Goal: Find specific page/section: Find specific page/section

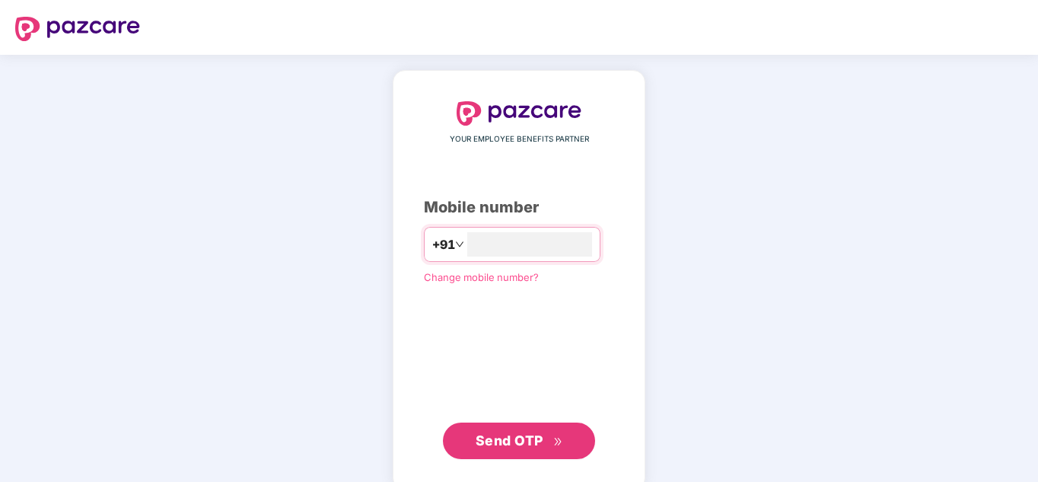
type input "**********"
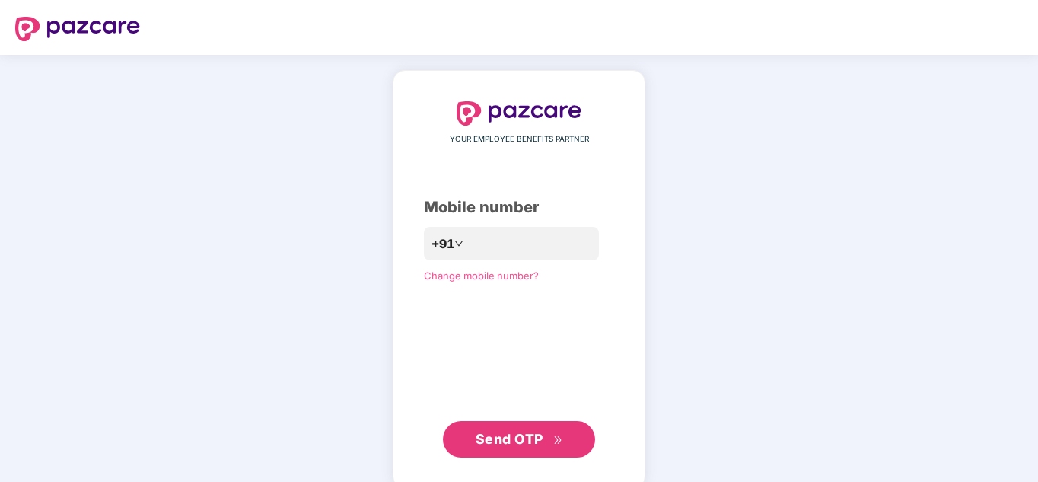
click at [514, 447] on span "Send OTP" at bounding box center [518, 438] width 87 height 21
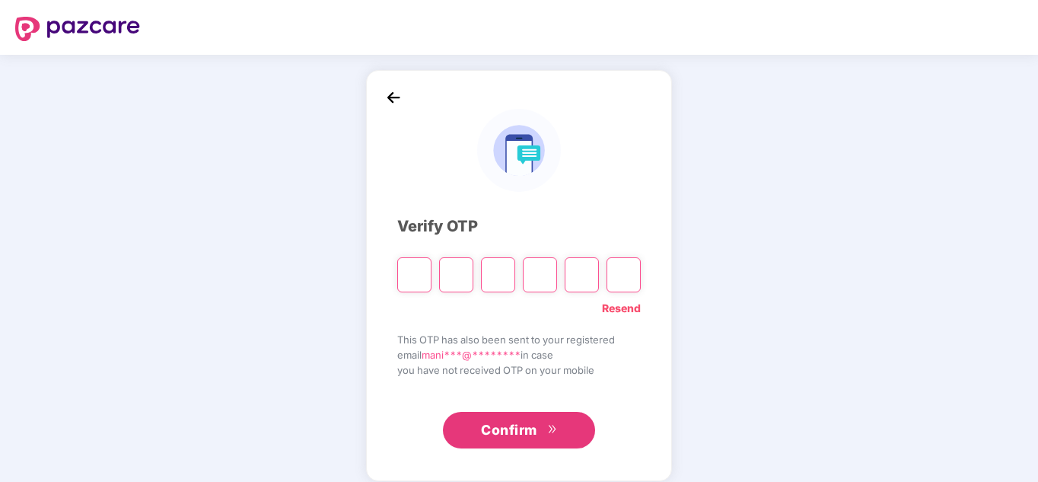
type input "*"
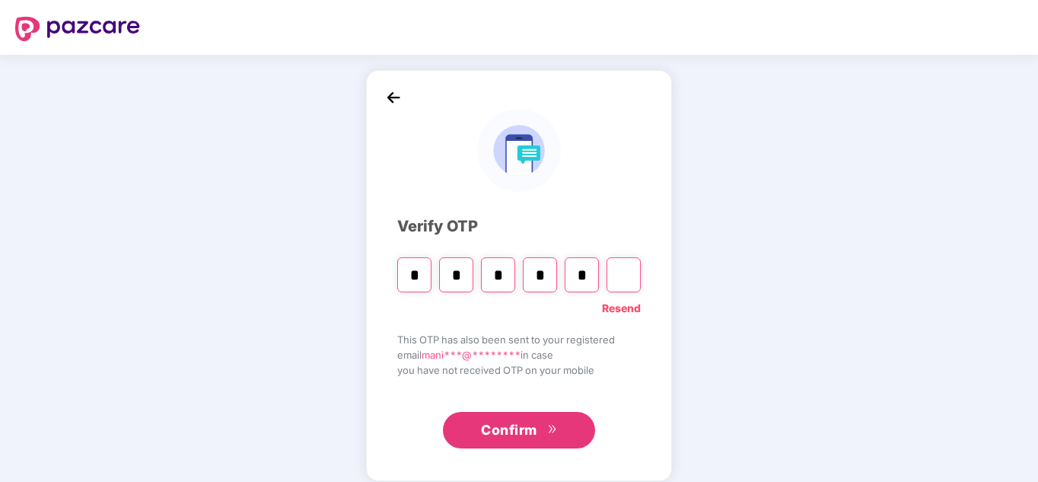
type input "*"
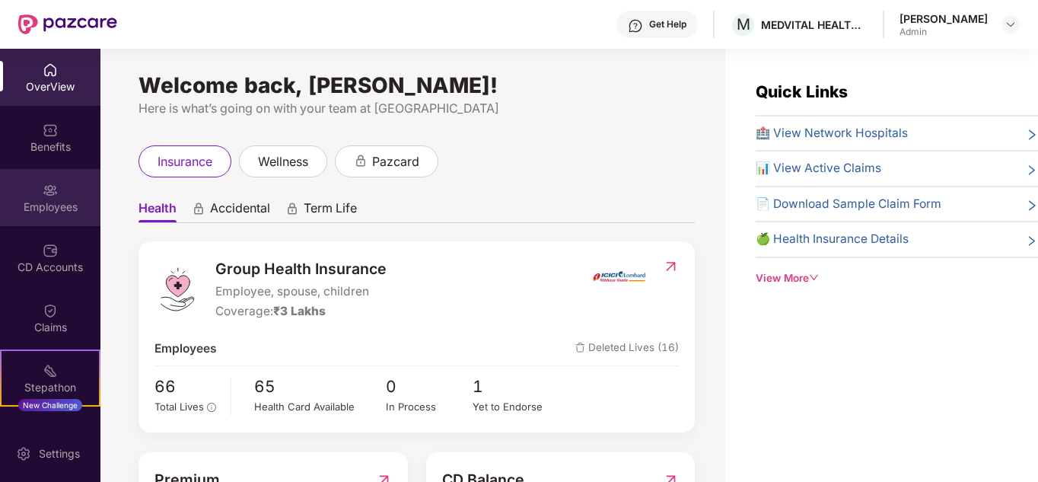
click at [42, 198] on div "Employees" at bounding box center [50, 197] width 100 height 57
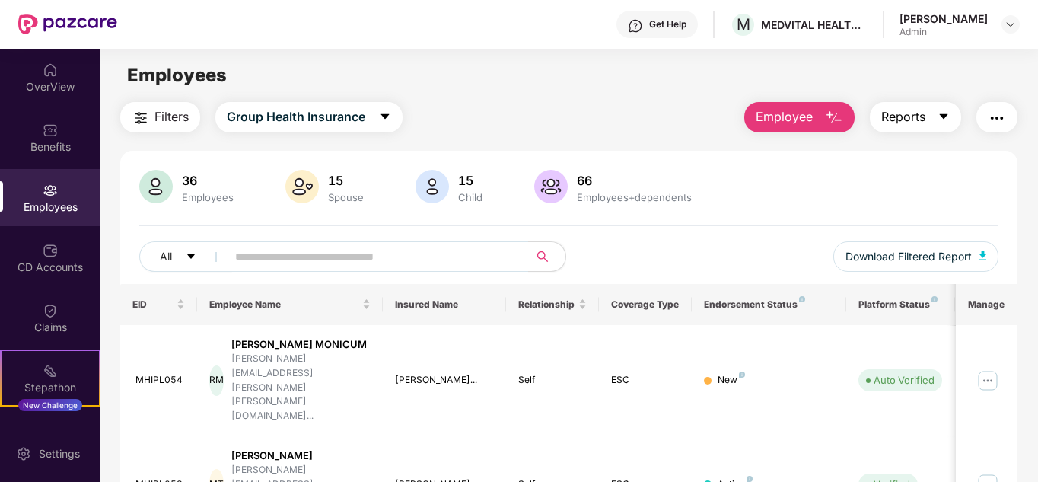
click at [951, 108] on button "Reports" at bounding box center [915, 117] width 91 height 30
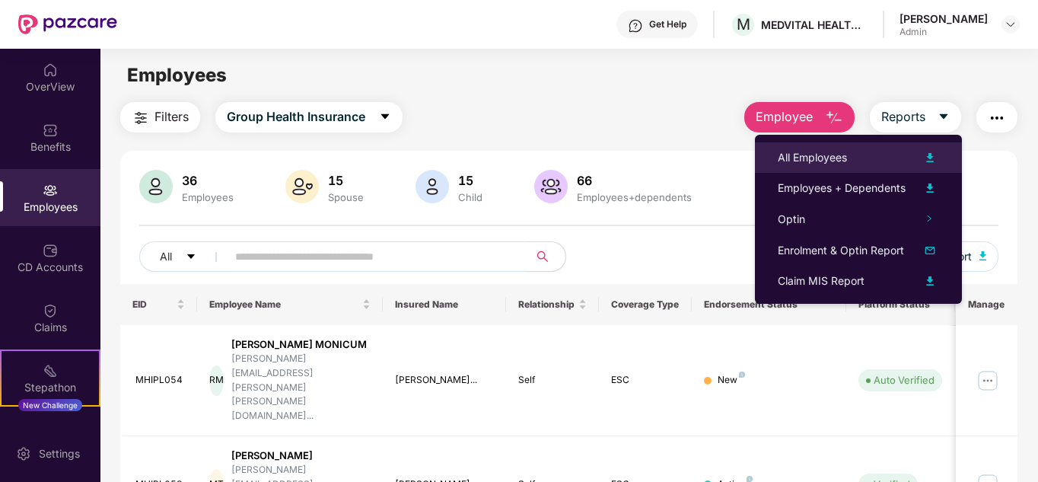
click at [817, 155] on div "All Employees" at bounding box center [812, 157] width 69 height 17
